Goal: Information Seeking & Learning: Learn about a topic

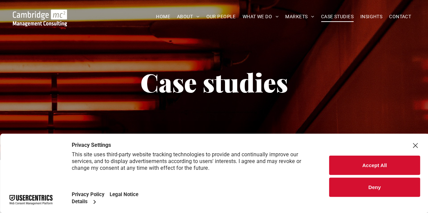
click at [352, 163] on button "Accept All" at bounding box center [374, 165] width 91 height 19
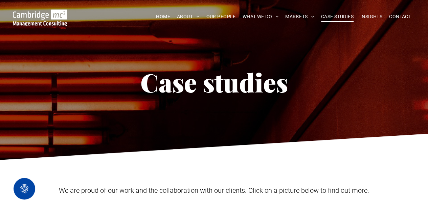
scroll to position [1561, 0]
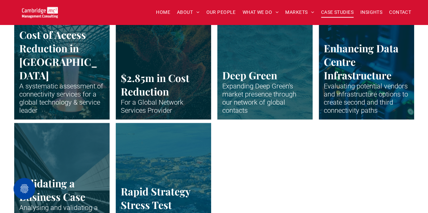
click at [159, 200] on link "A long wide show over a African city" at bounding box center [163, 181] width 101 height 125
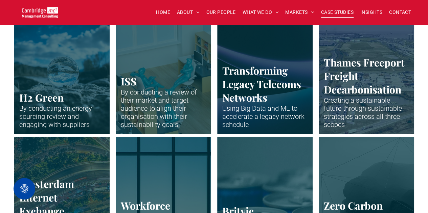
scroll to position [1557, 0]
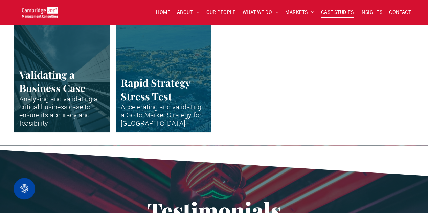
click at [71, 117] on link "Vertical shot up the side of modern business building" at bounding box center [61, 73] width 95 height 118
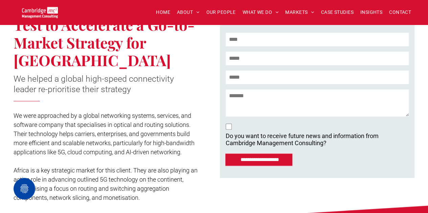
scroll to position [180, 0]
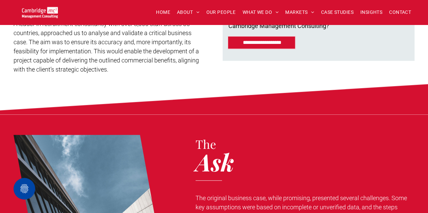
scroll to position [207, 0]
